Goal: Task Accomplishment & Management: Complete application form

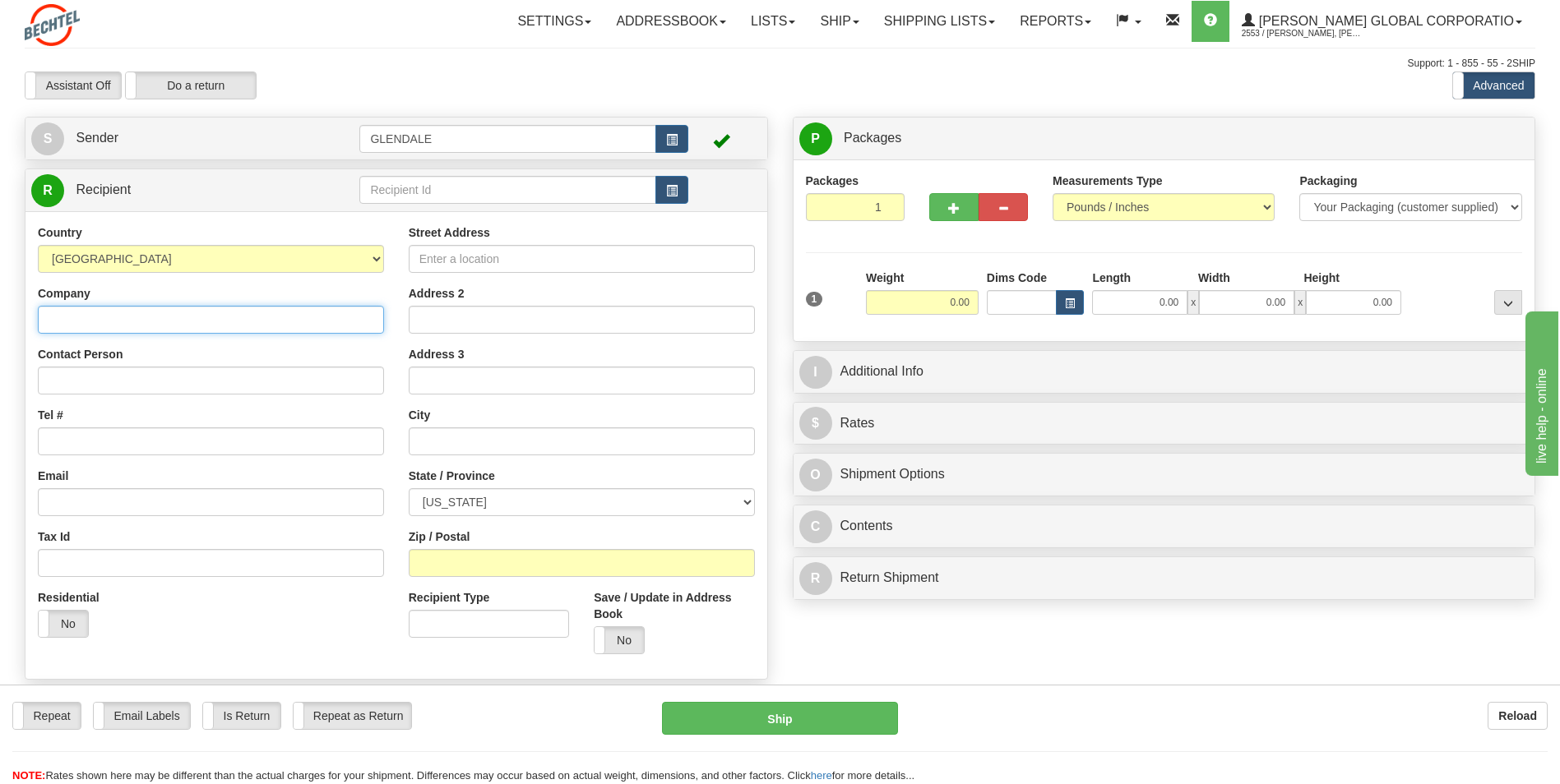
drag, startPoint x: 285, startPoint y: 322, endPoint x: 270, endPoint y: 337, distance: 21.2
click at [288, 323] on input "Company" at bounding box center [211, 320] width 346 height 28
type input "[PERSON_NAME]"
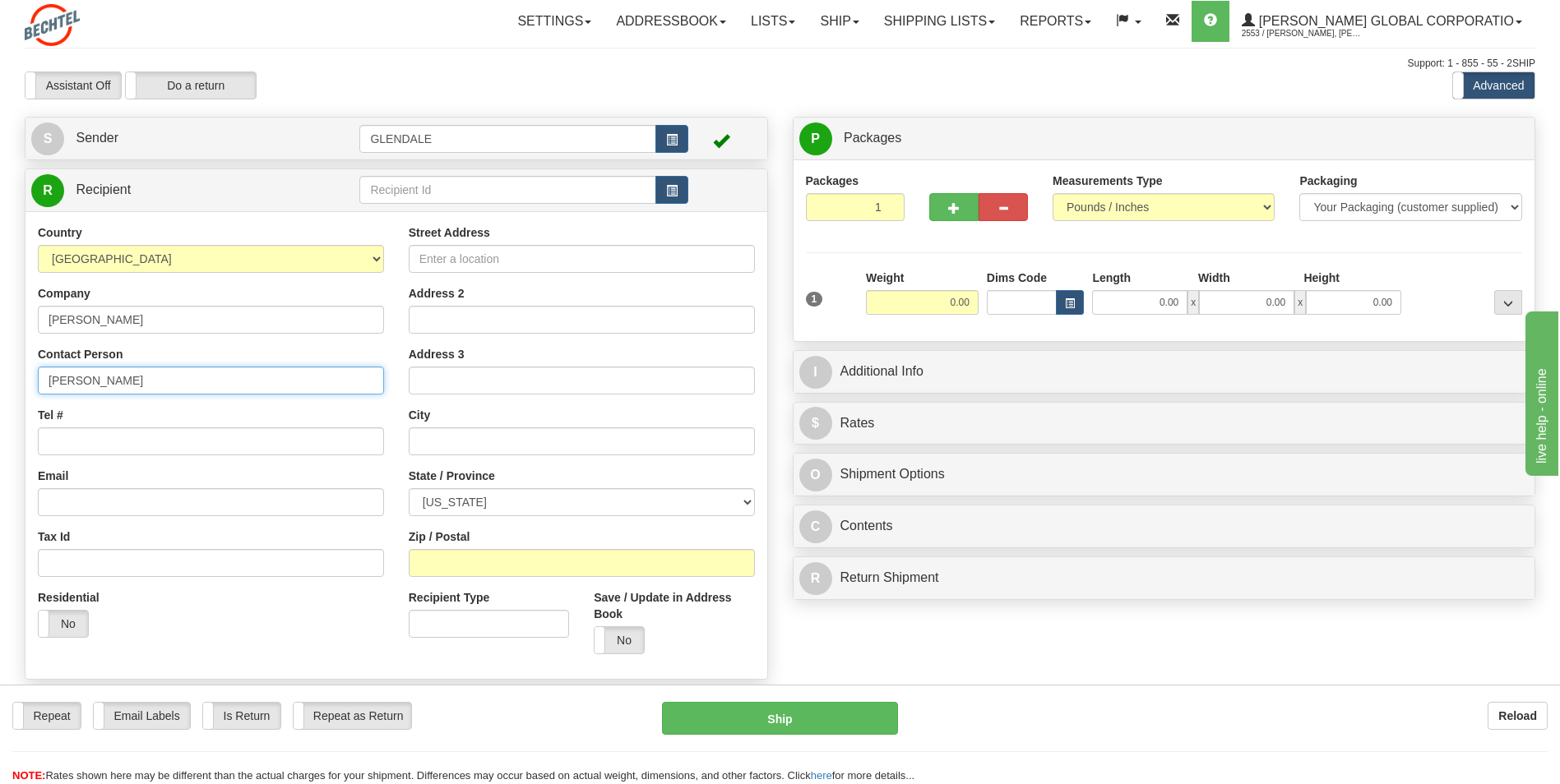
type input "[PERSON_NAME]"
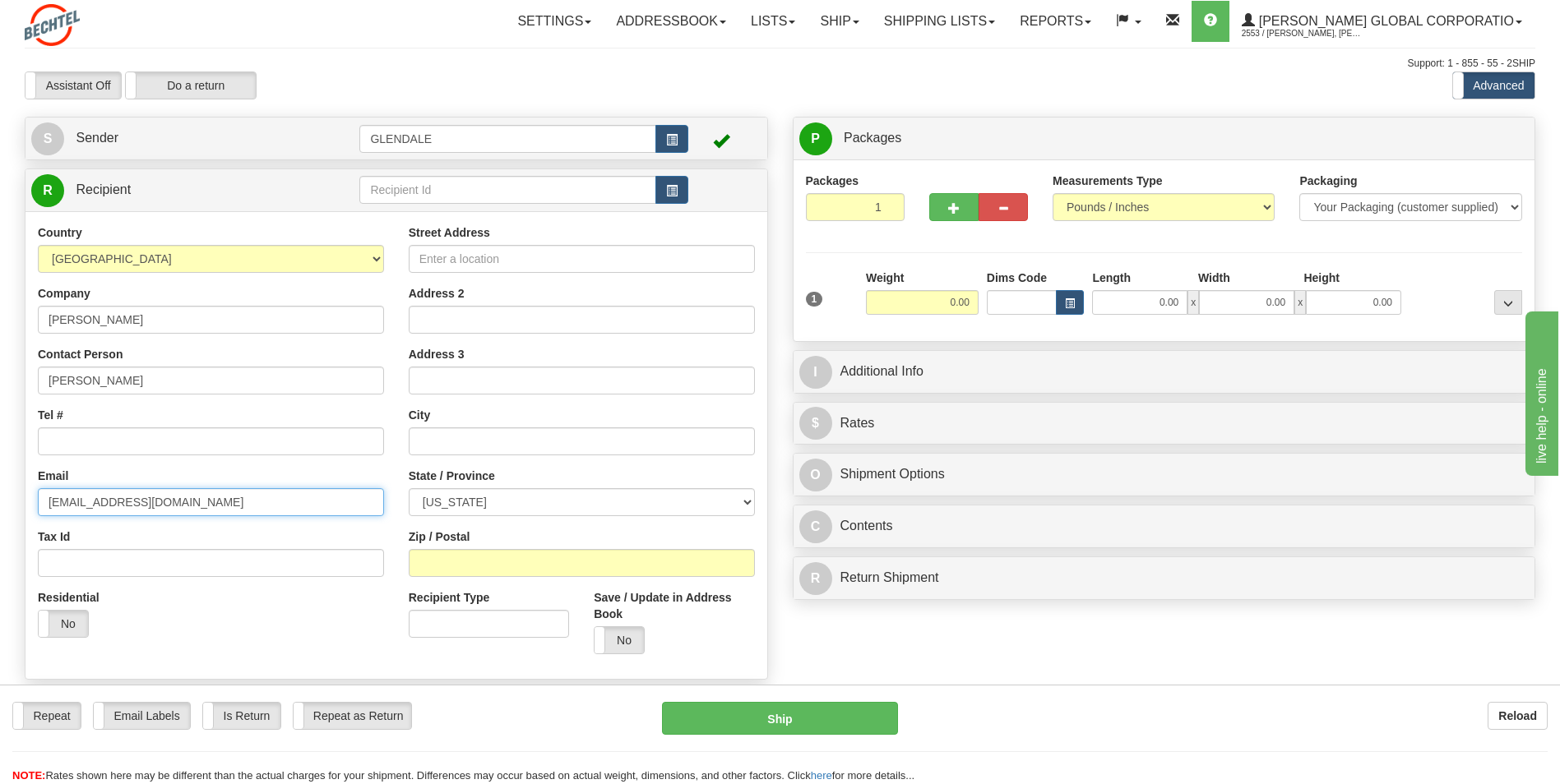
type input "[EMAIL_ADDRESS][DOMAIN_NAME]"
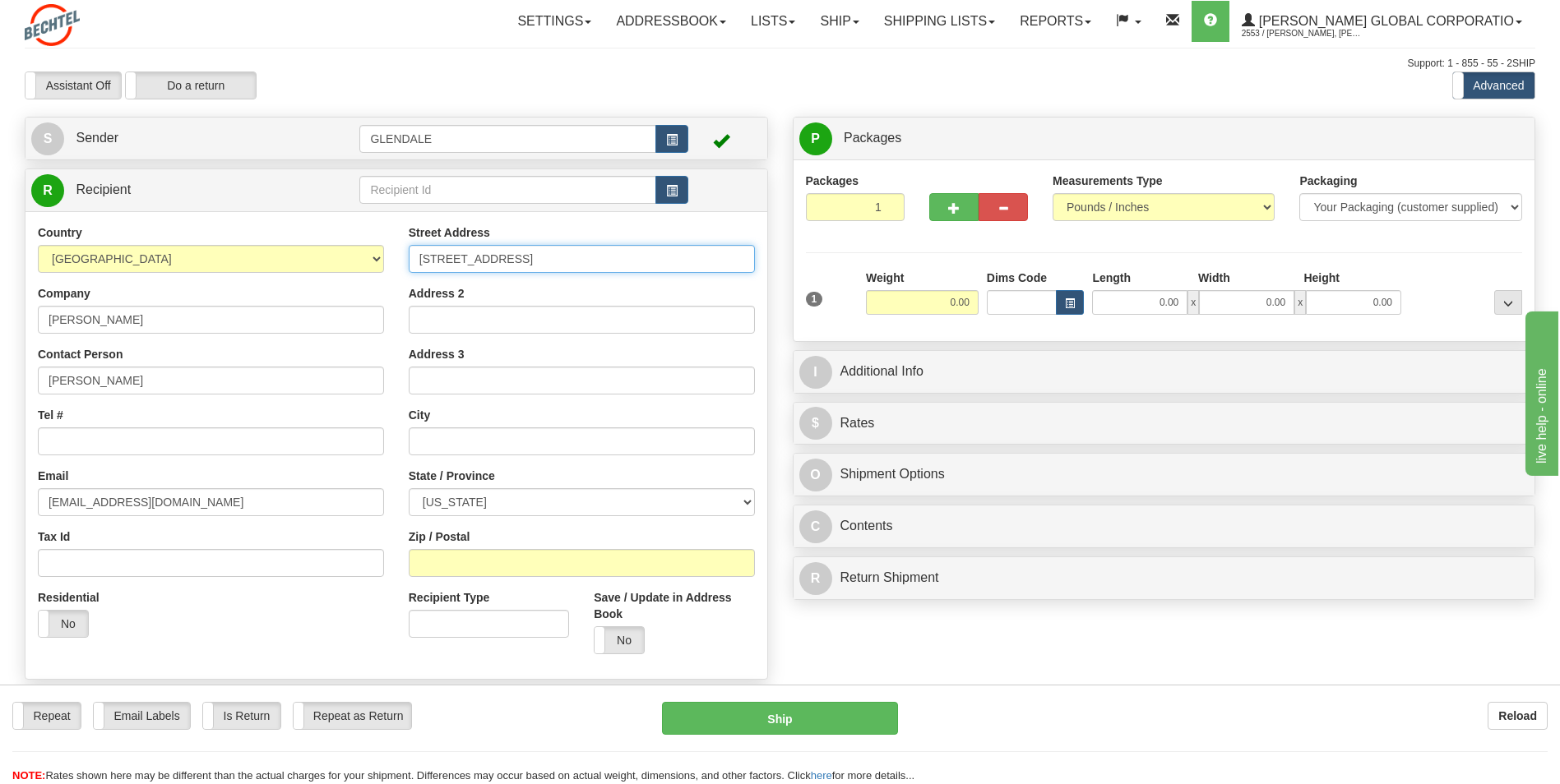
type input "[STREET_ADDRESS]"
type input "[PERSON_NAME]"
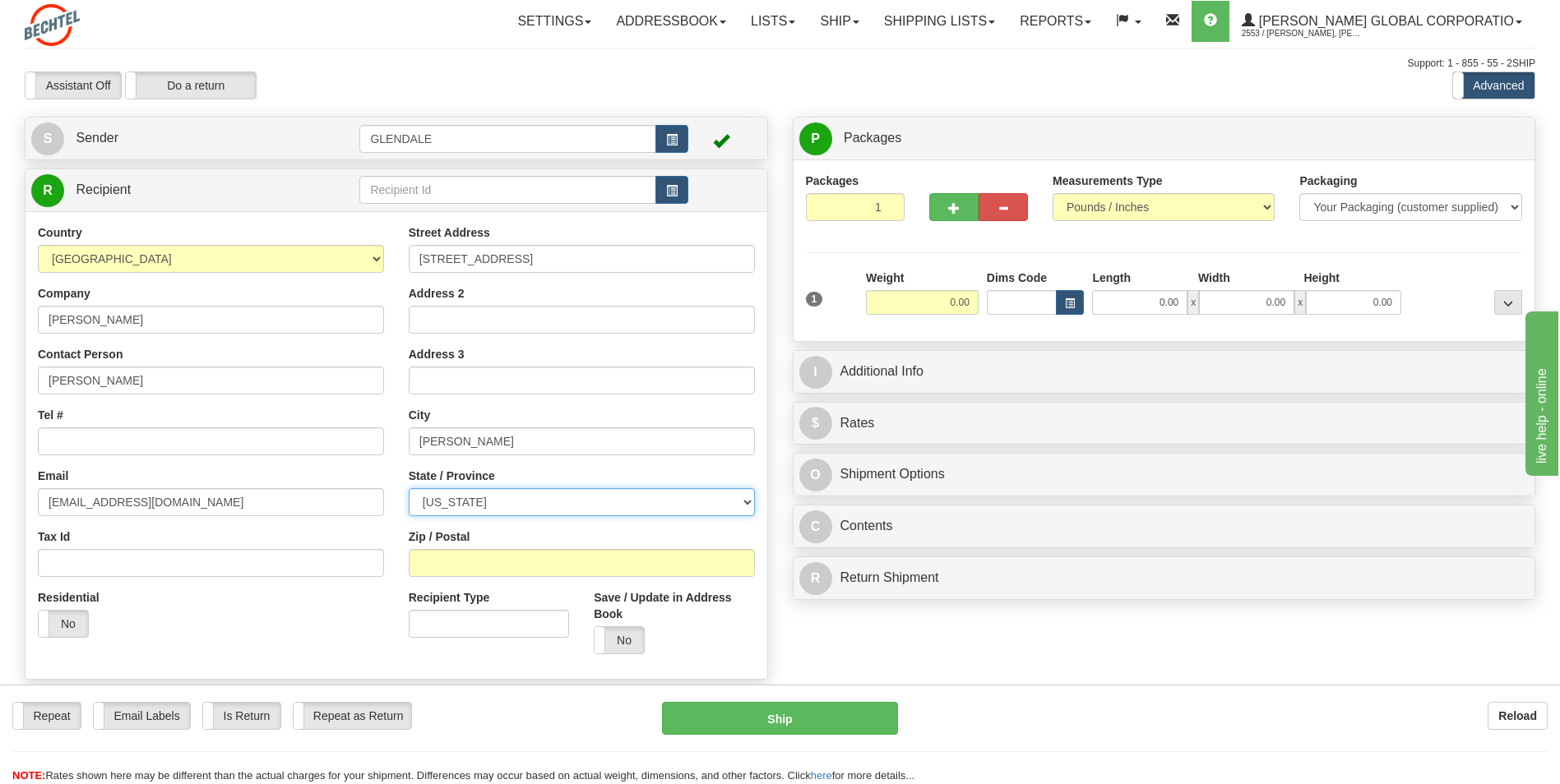
select select "[GEOGRAPHIC_DATA]"
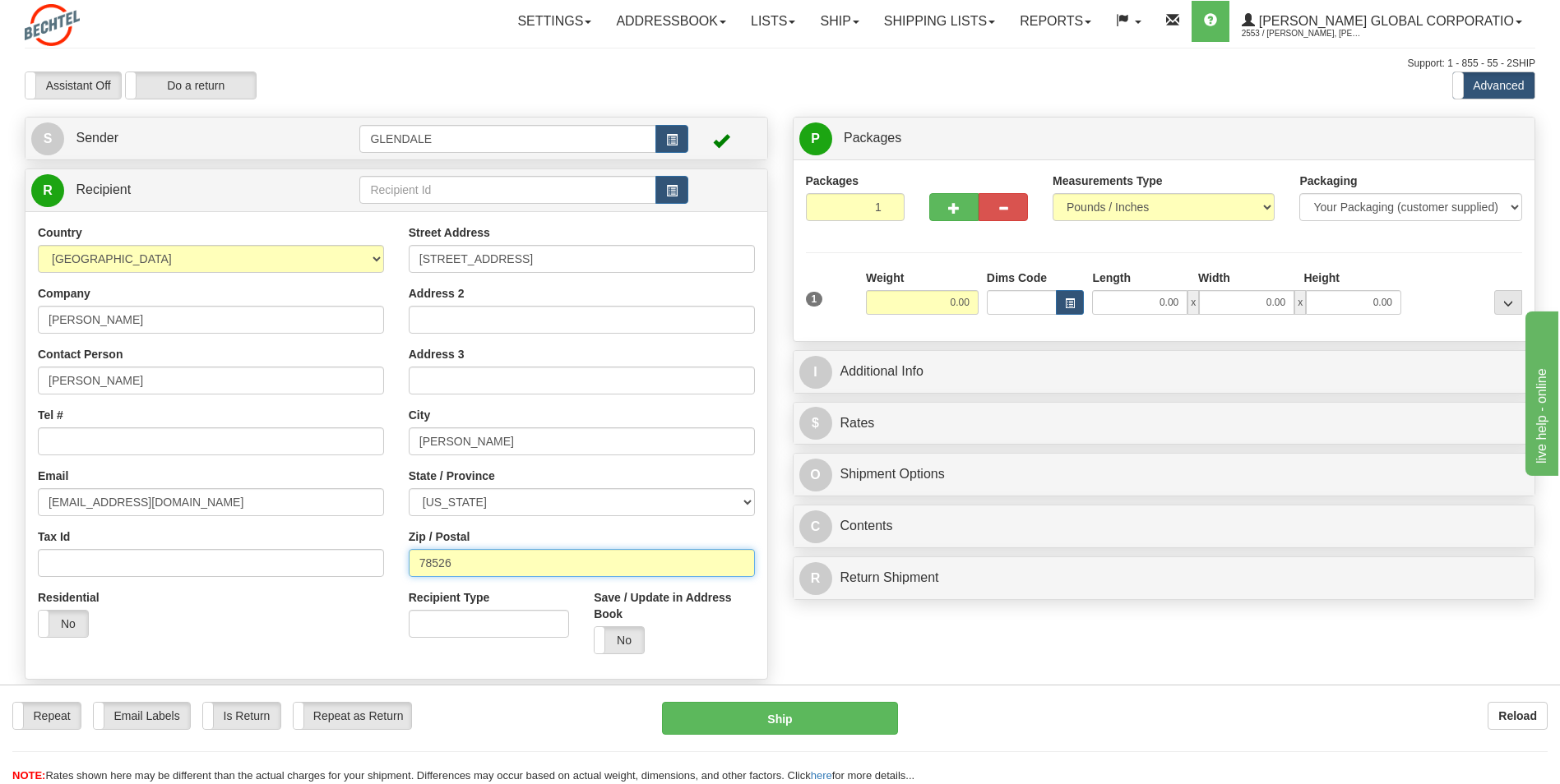
type input "78526"
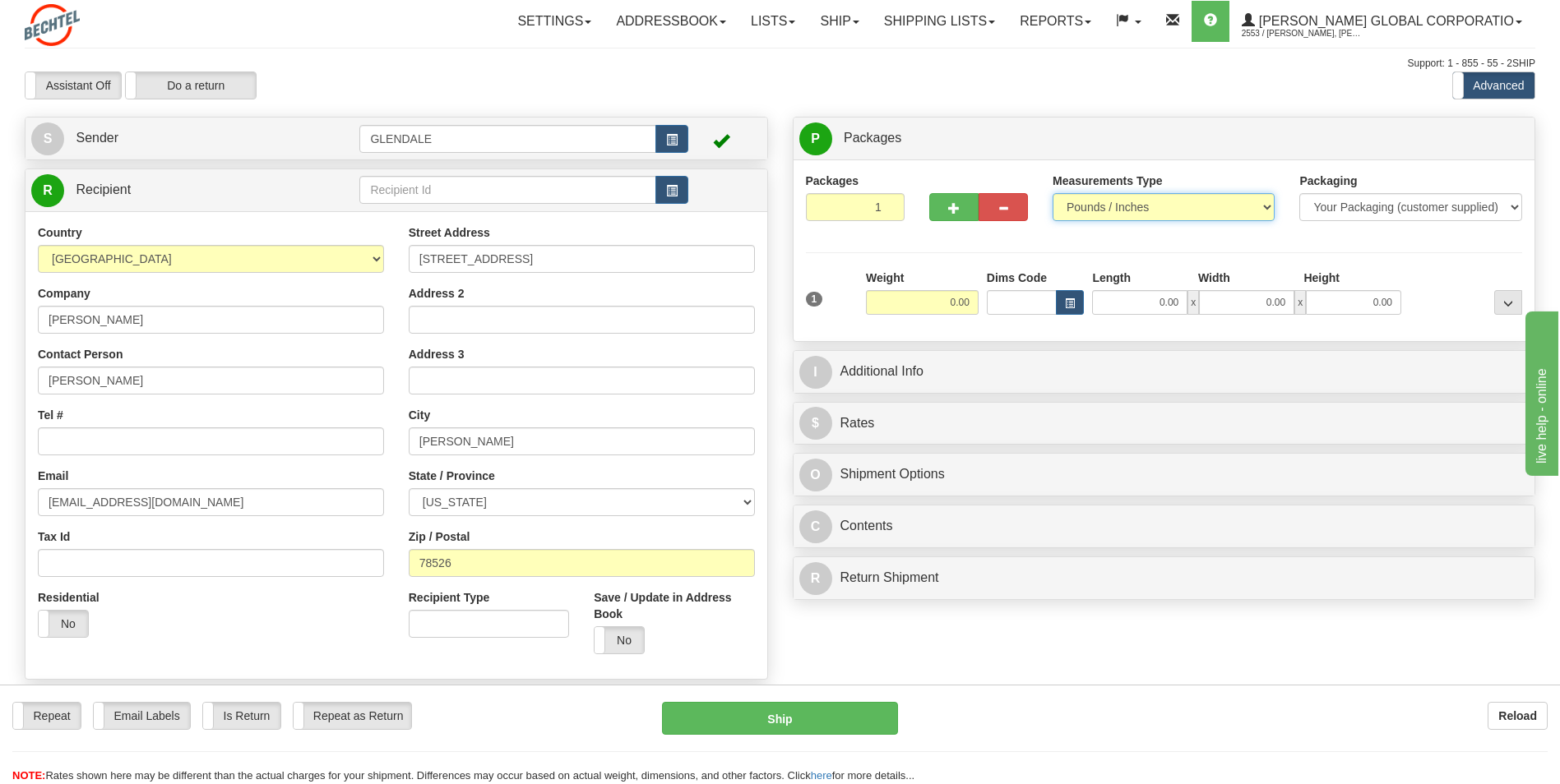
click at [1192, 202] on select "Pounds / Inches Kilograms / Centimeters" at bounding box center [1163, 207] width 222 height 28
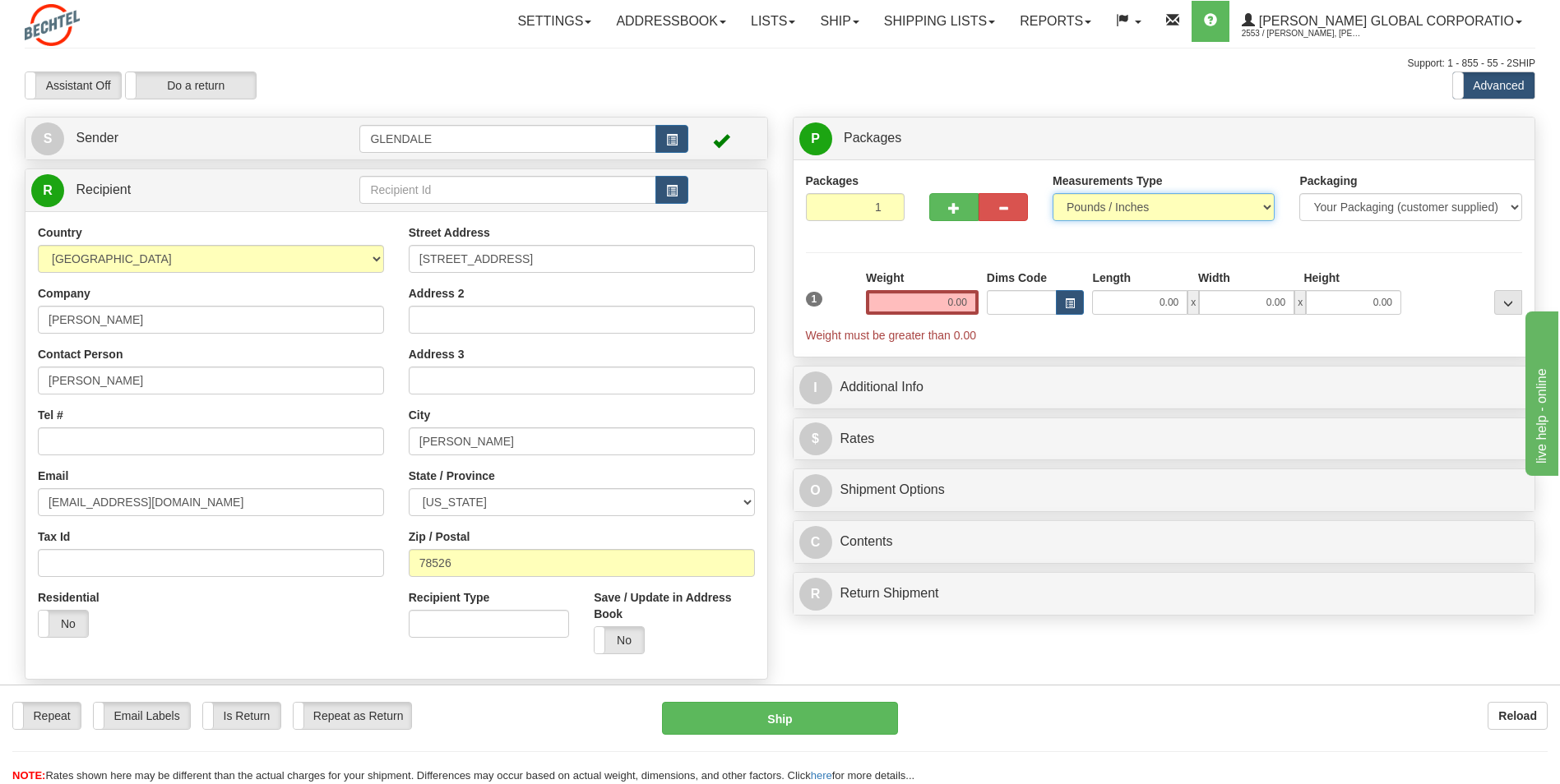
click at [1192, 202] on select "Pounds / Inches Kilograms / Centimeters" at bounding box center [1163, 207] width 222 height 28
click at [1390, 211] on select "Your Packaging (customer supplied) Envelope (carrier supplied) Pack (carrier su…" at bounding box center [1410, 207] width 222 height 28
select select "2"
click at [1299, 193] on select "Your Packaging (customer supplied) Envelope (carrier supplied) Pack (carrier su…" at bounding box center [1410, 207] width 222 height 28
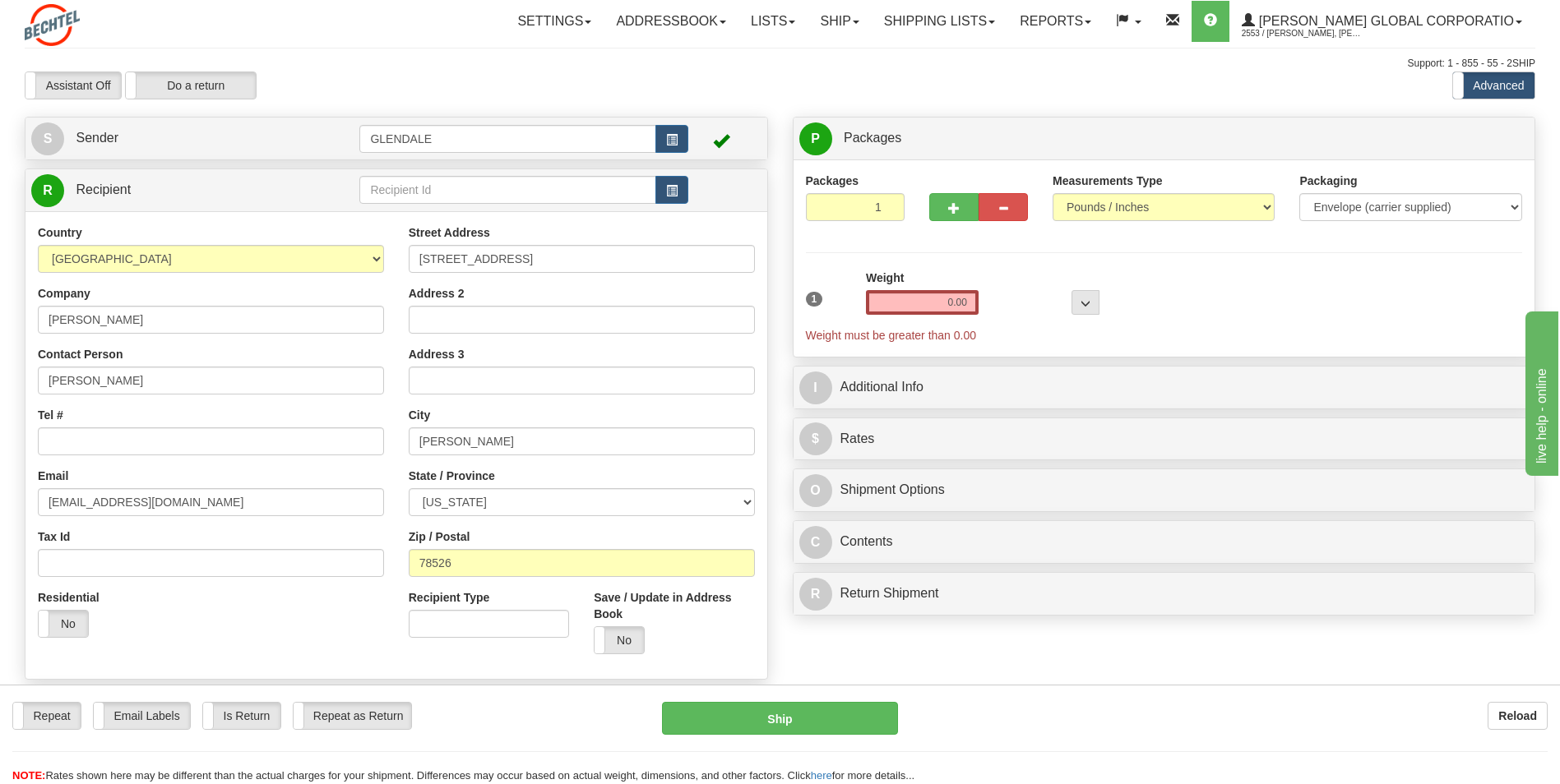
click at [944, 316] on div "Weight 0.00" at bounding box center [922, 299] width 121 height 57
drag, startPoint x: 944, startPoint y: 309, endPoint x: 1105, endPoint y: 310, distance: 161.0
click at [1105, 310] on div "1 Weight 0.00 Dims Code 0 x" at bounding box center [1164, 307] width 725 height 74
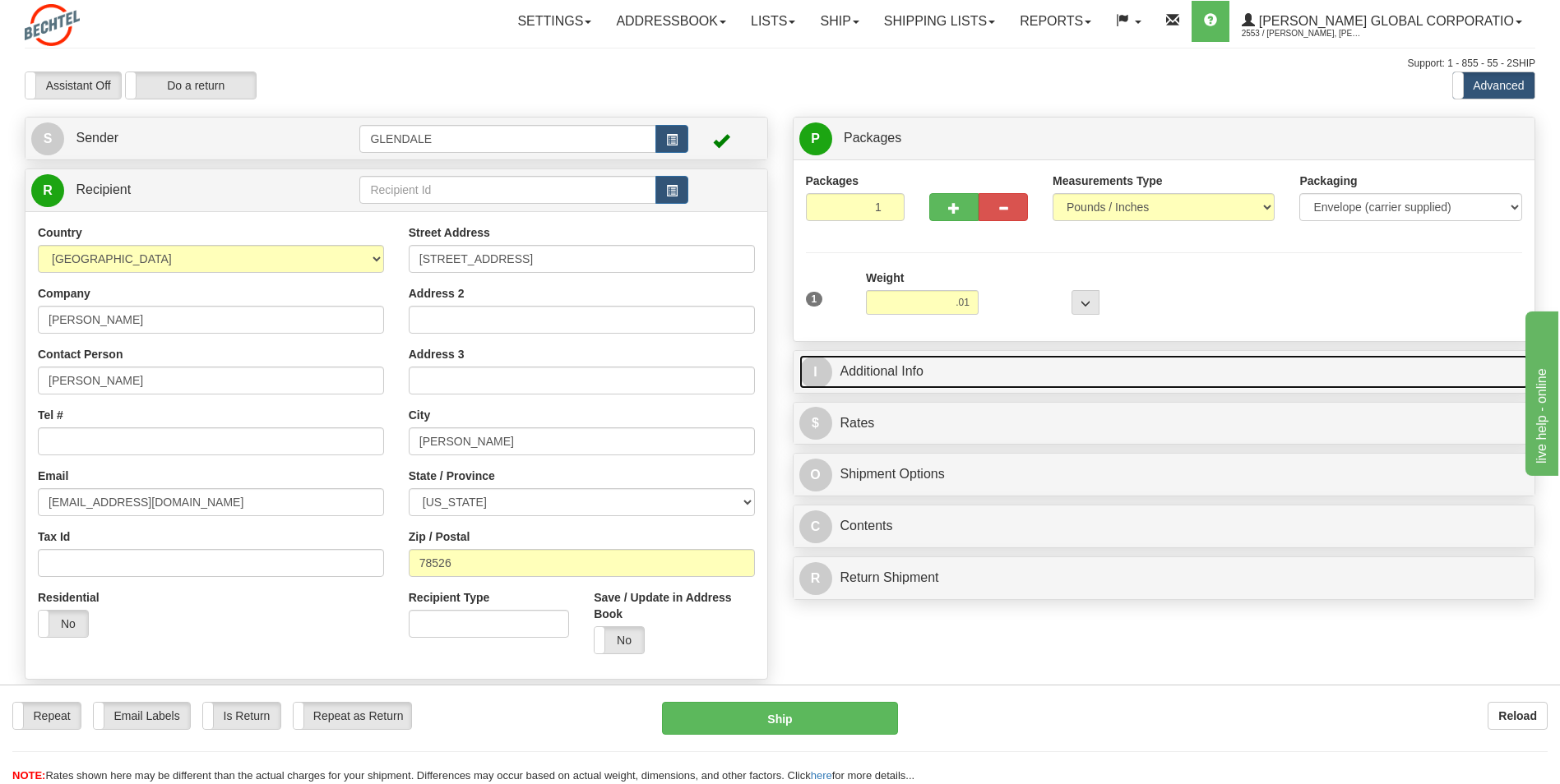
type input "0.01"
click at [1072, 360] on link "I Additional Info" at bounding box center [1163, 372] width 730 height 33
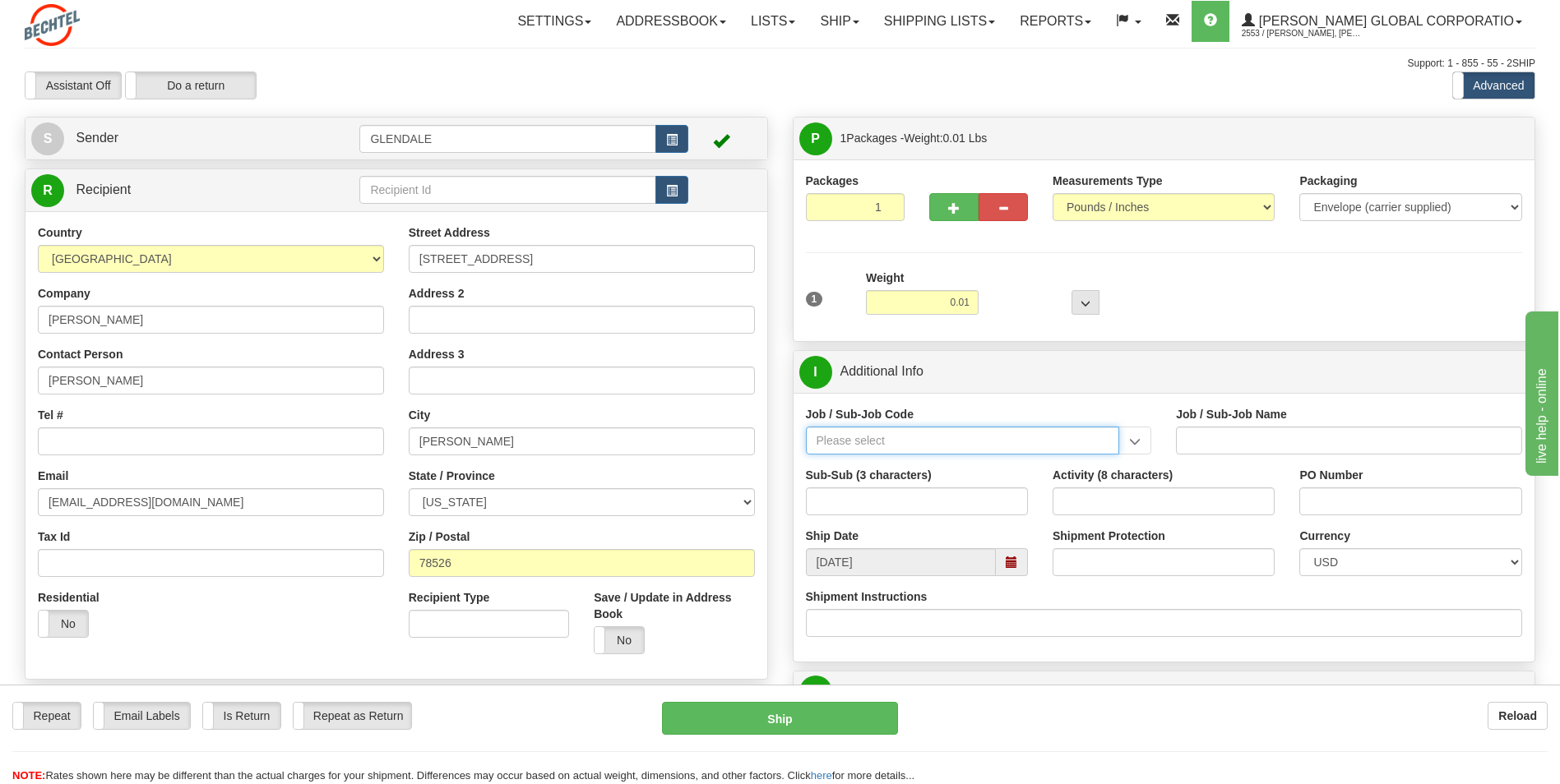
click at [897, 451] on input "Job / Sub-Job Code" at bounding box center [963, 440] width 314 height 28
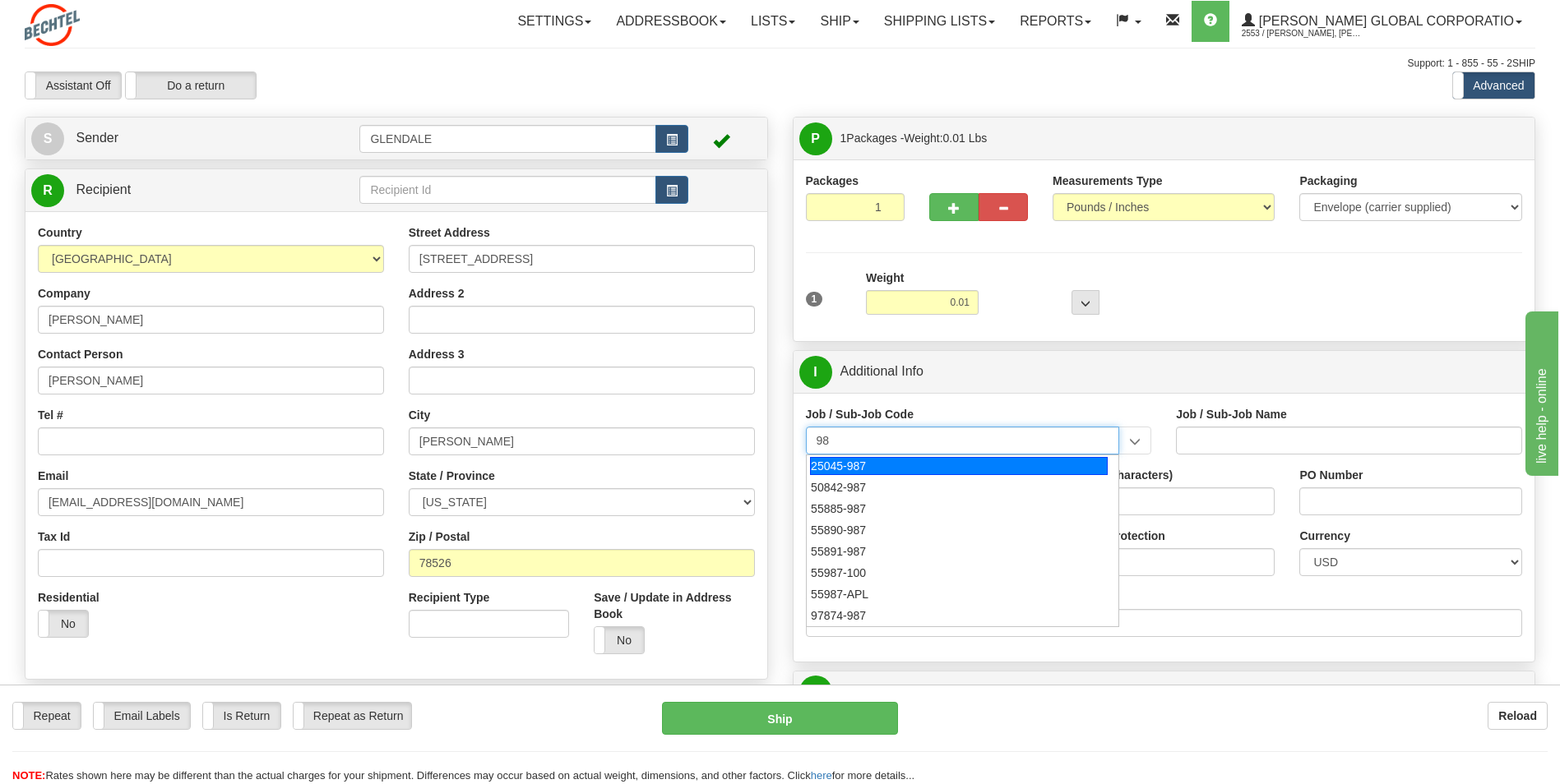
type input "9"
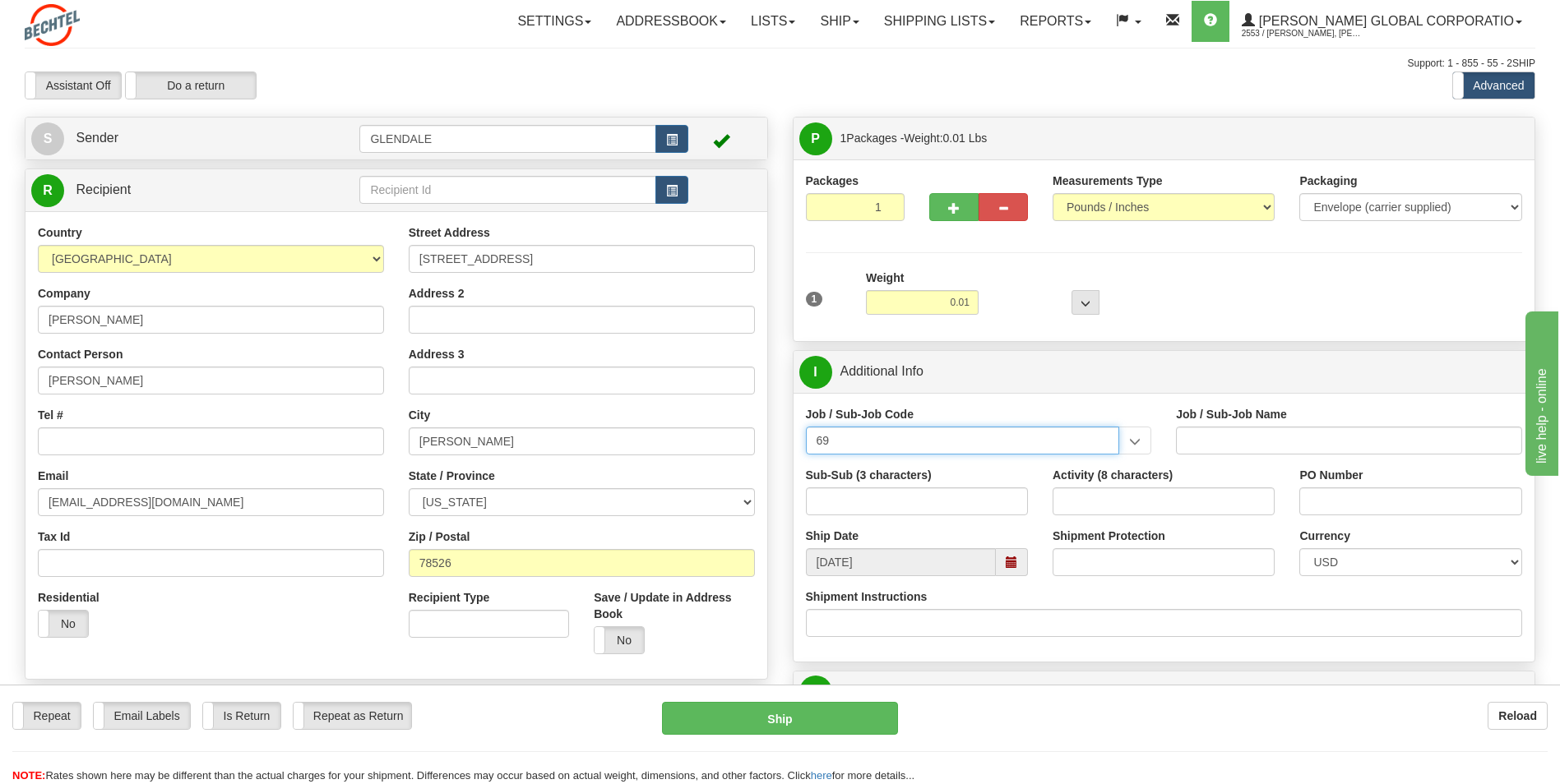
type input "6"
type input "9"
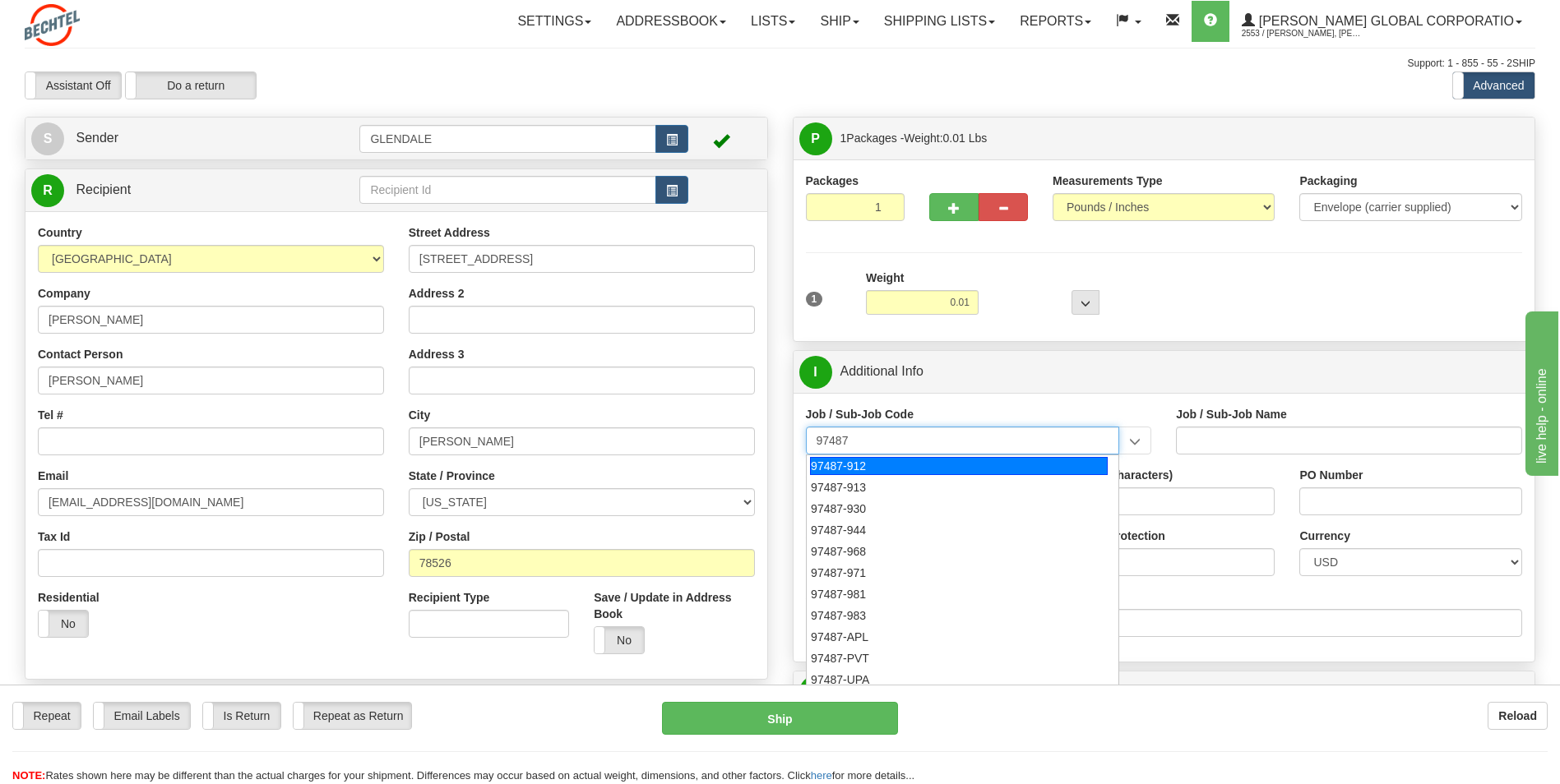
click at [893, 468] on div "97487-912" at bounding box center [959, 466] width 298 height 18
type input "97487-912"
type input "BENEFIT ADMINISTRATION - BENEFIT PLAN ADMINISTRATI"
type input "97487-912"
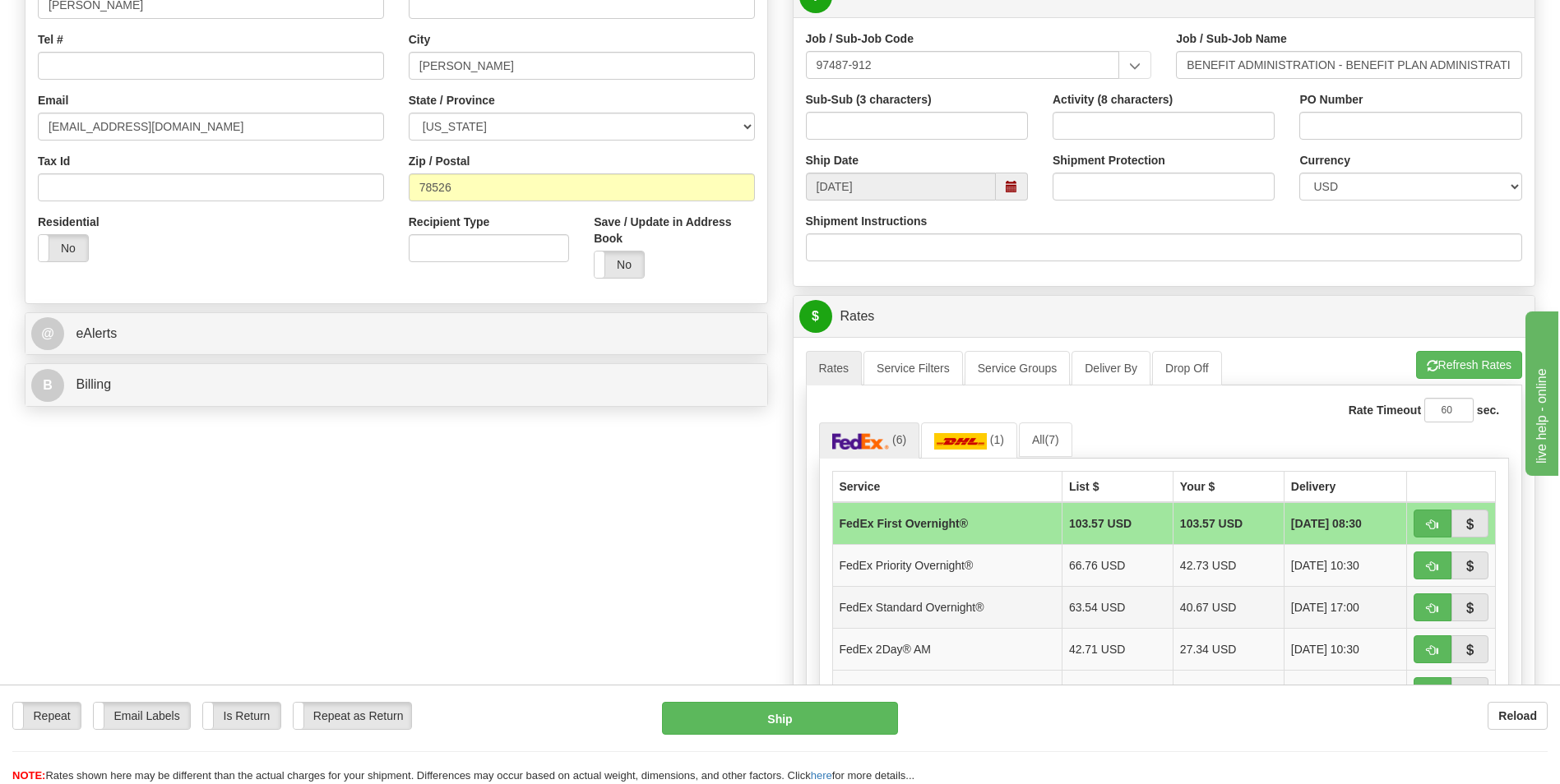
scroll to position [493, 0]
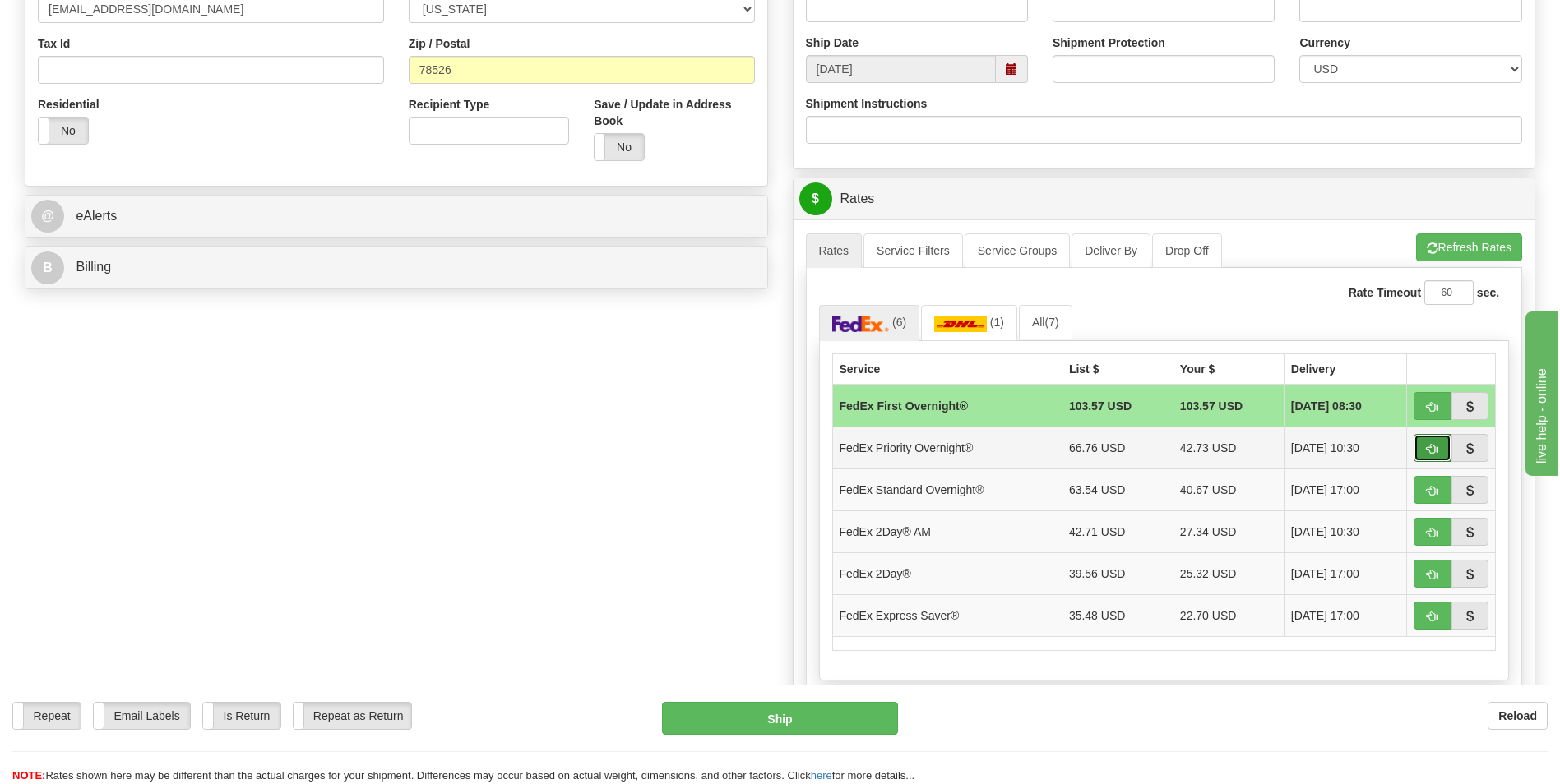
click at [1436, 440] on button "button" at bounding box center [1431, 447] width 38 height 28
type input "01"
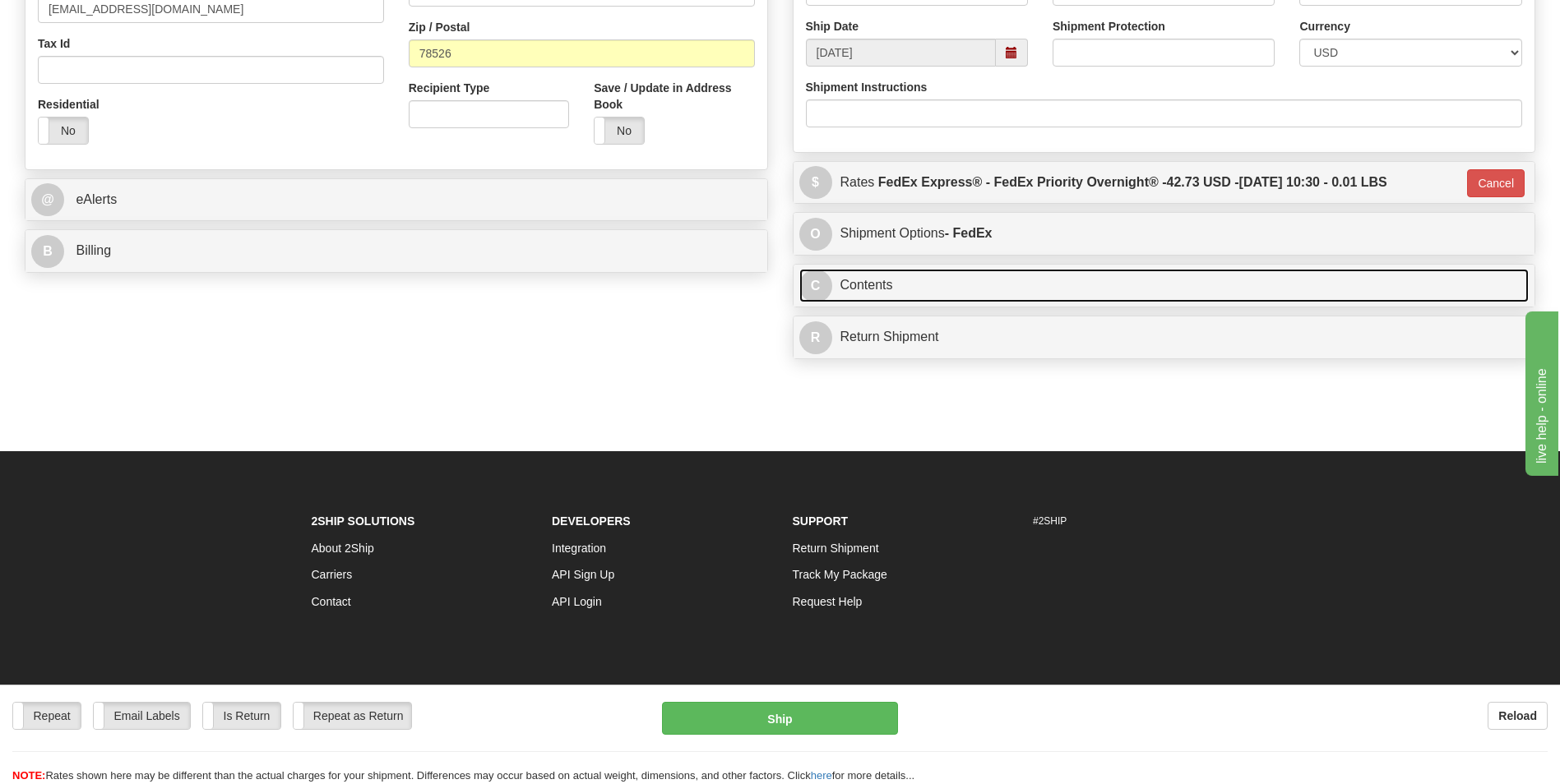
click at [984, 290] on link "C Contents" at bounding box center [1163, 286] width 730 height 33
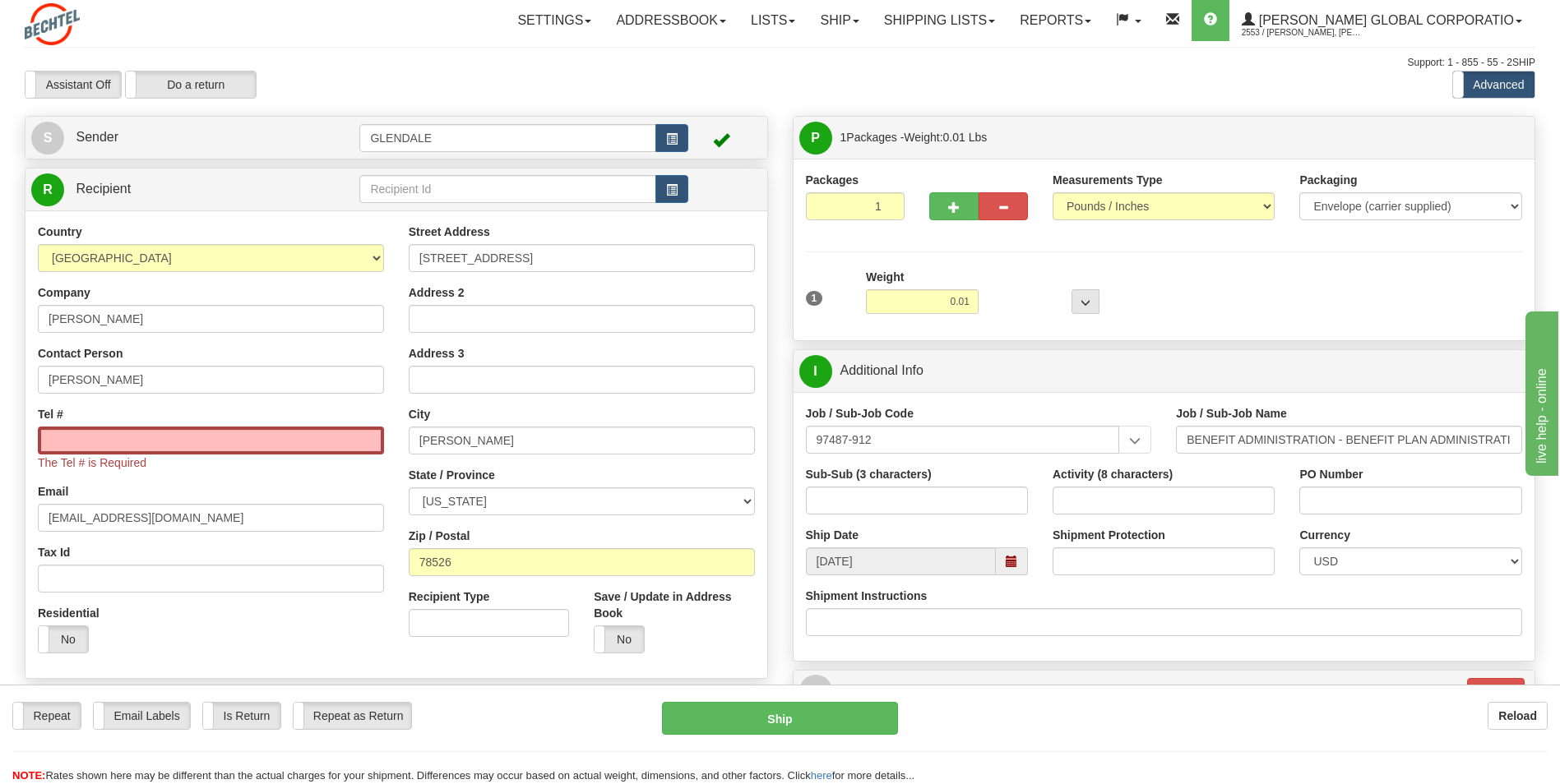
scroll to position [0, 0]
click at [248, 438] on input "Tel #" at bounding box center [211, 441] width 346 height 28
click at [168, 440] on input "Tel #" at bounding box center [211, 441] width 346 height 28
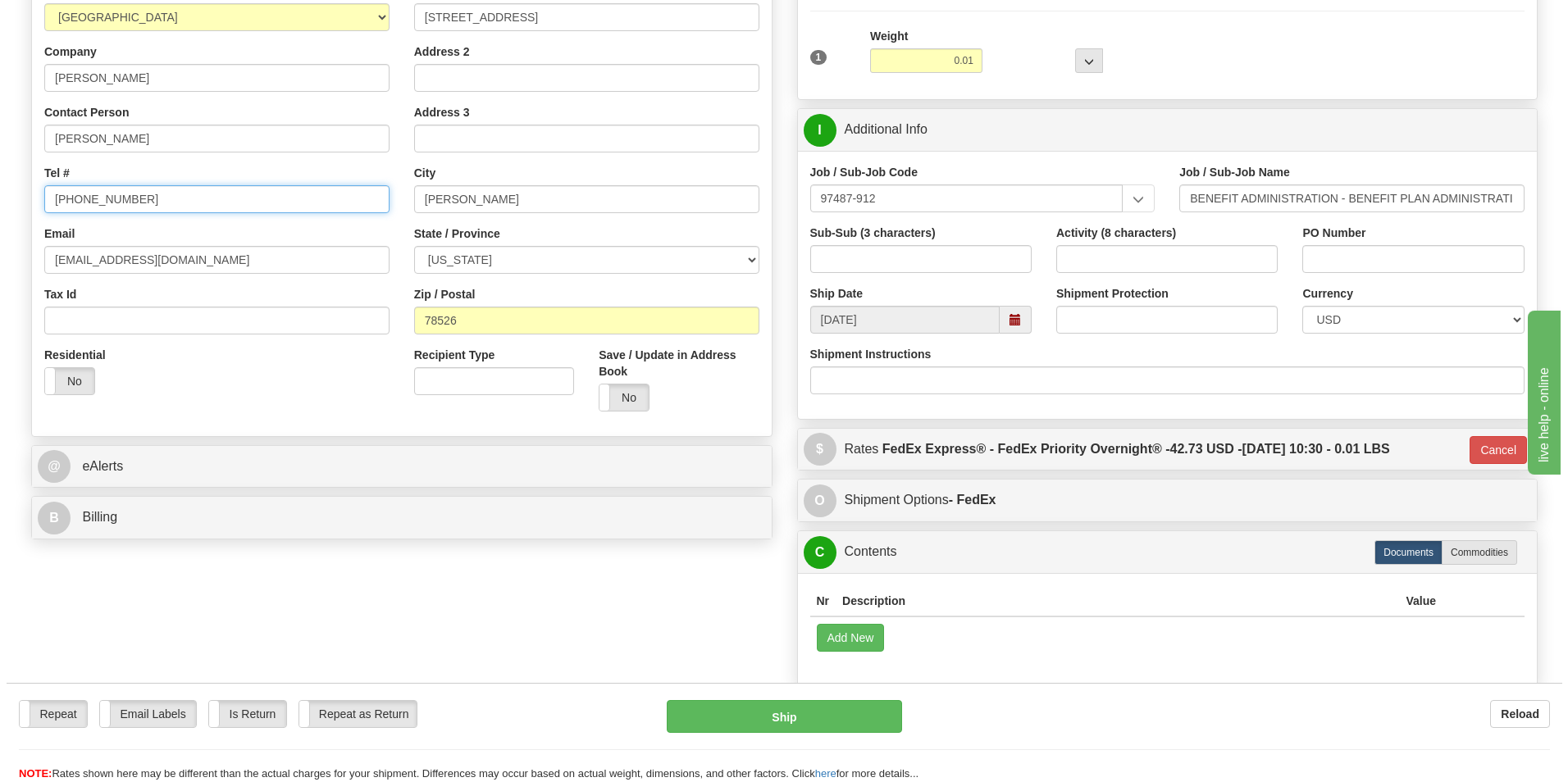
scroll to position [246, 0]
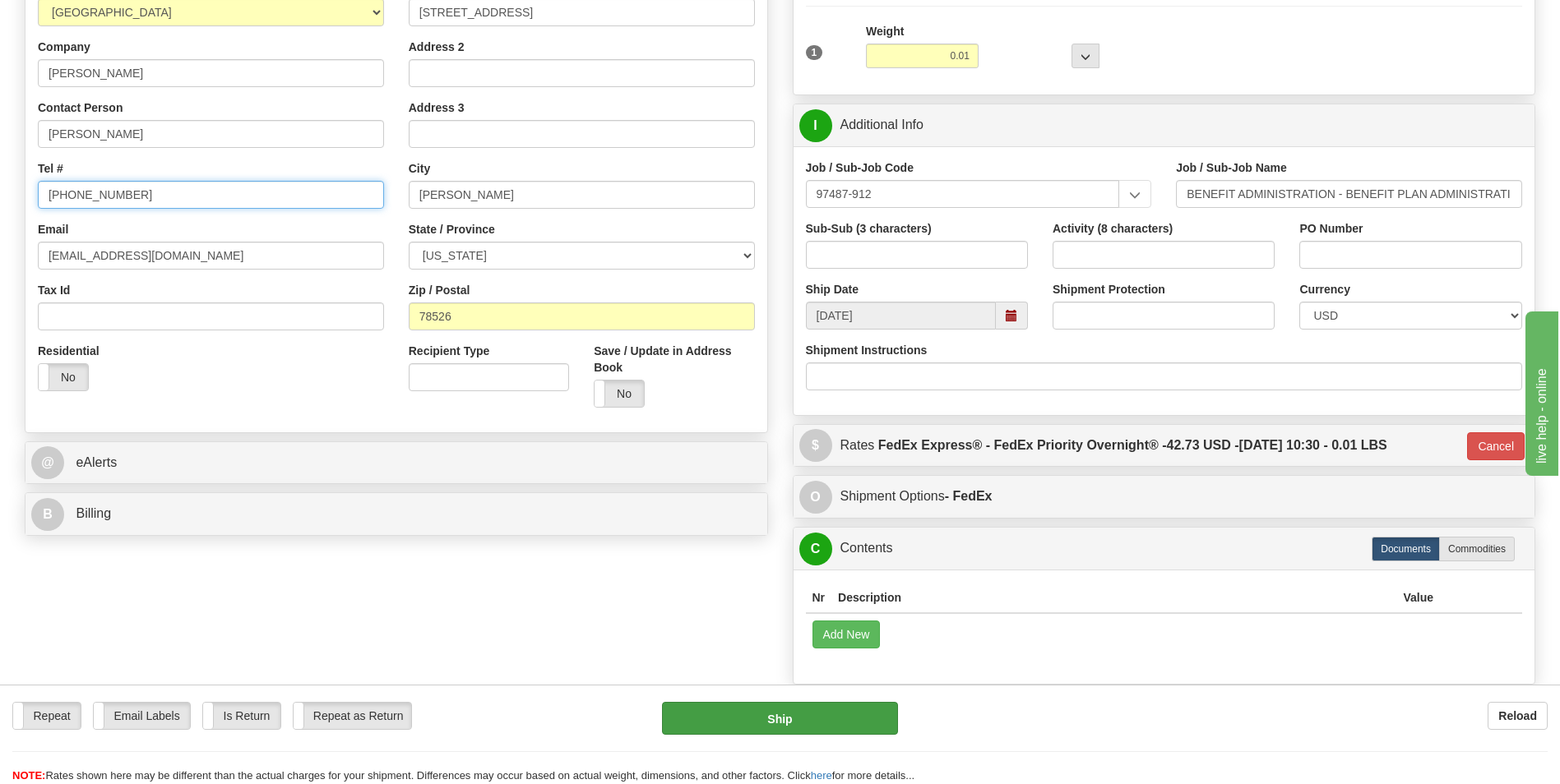
type input "[PHONE_NUMBER]"
click at [836, 717] on button "Ship" at bounding box center [780, 718] width 235 height 33
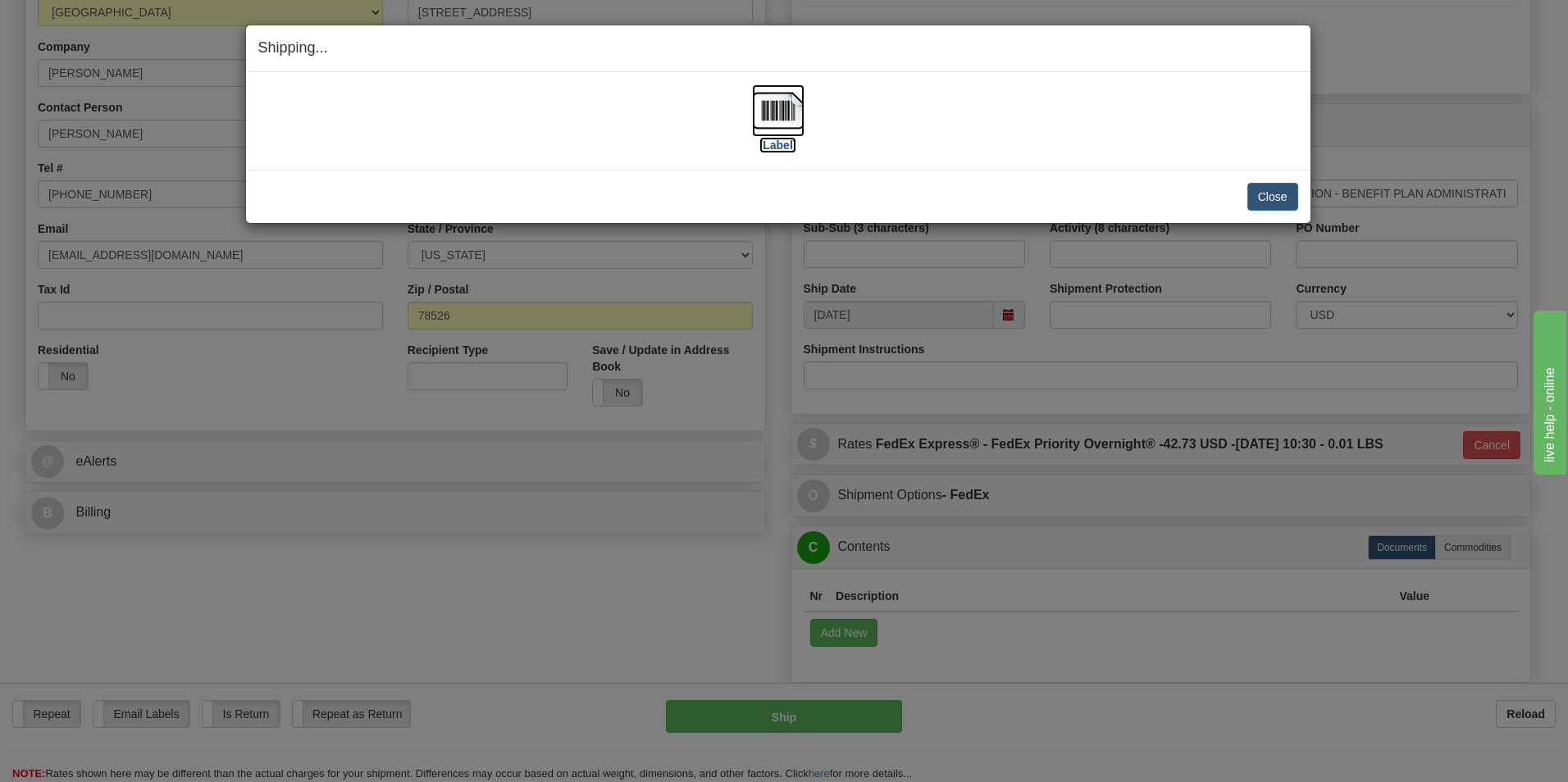
click at [775, 124] on img at bounding box center [778, 111] width 53 height 53
click at [1269, 196] on button "Close" at bounding box center [1272, 196] width 51 height 28
click at [1261, 190] on button "Close" at bounding box center [1272, 196] width 51 height 28
